Goal: Transaction & Acquisition: Purchase product/service

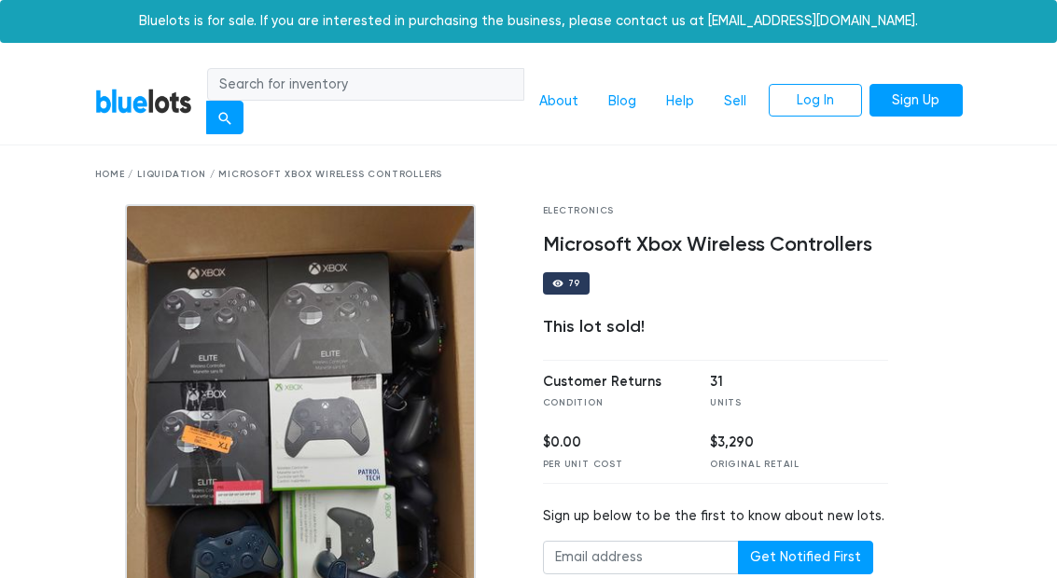
click at [173, 176] on div "Home / Liquidation / Microsoft Xbox Wireless Controllers" at bounding box center [528, 175] width 867 height 14
click at [160, 164] on div "Home / Liquidation / Microsoft Xbox Wireless Controllers" at bounding box center [528, 175] width 895 height 59
click at [112, 188] on div "Home / Liquidation / Microsoft Xbox Wireless Controllers" at bounding box center [528, 175] width 895 height 59
click at [113, 93] on link "BlueLots" at bounding box center [143, 101] width 97 height 27
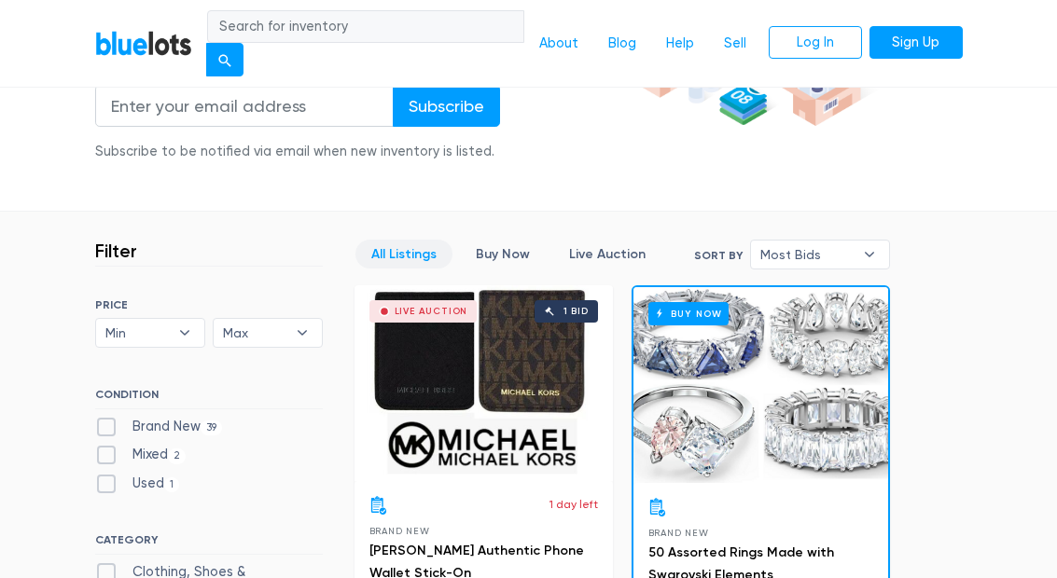
scroll to position [321, 0]
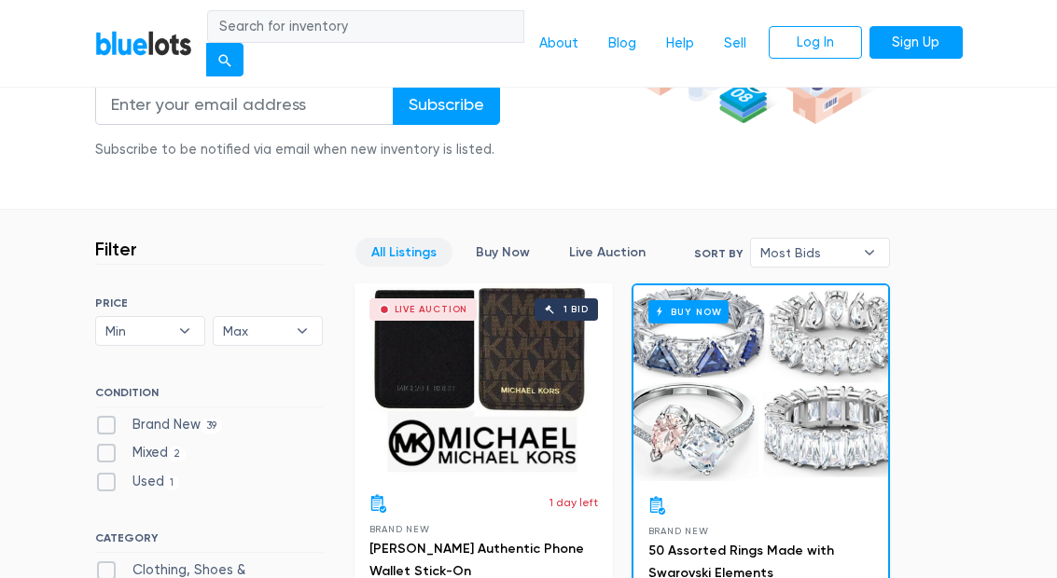
click at [779, 262] on select "Most Bids Ending Soonest Newly Listed Lowest Price Highest Price" at bounding box center [820, 254] width 140 height 30
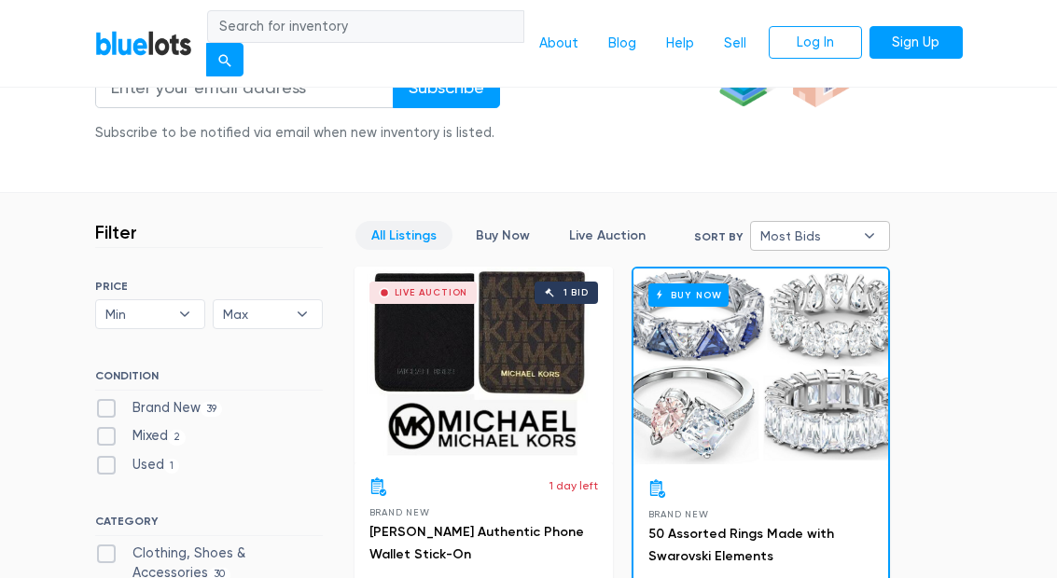
scroll to position [339, 0]
click at [771, 245] on select "Most Bids Ending Soonest Newly Listed Lowest Price Highest Price" at bounding box center [820, 236] width 140 height 30
select select "ending_soonest"
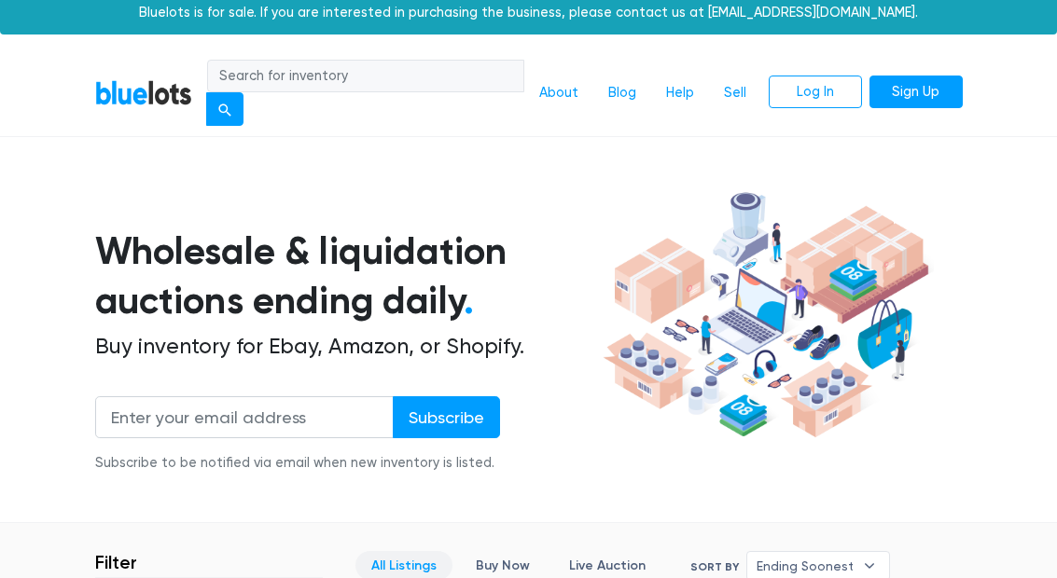
scroll to position [413, 0]
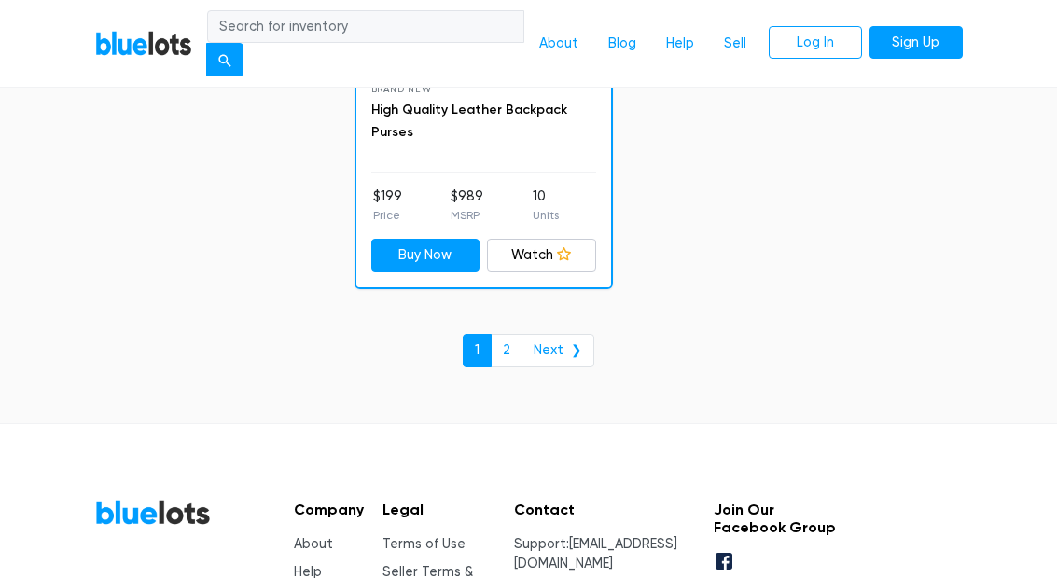
scroll to position [10935, 0]
click at [522, 334] on link "2" at bounding box center [507, 351] width 32 height 34
